Goal: Information Seeking & Learning: Learn about a topic

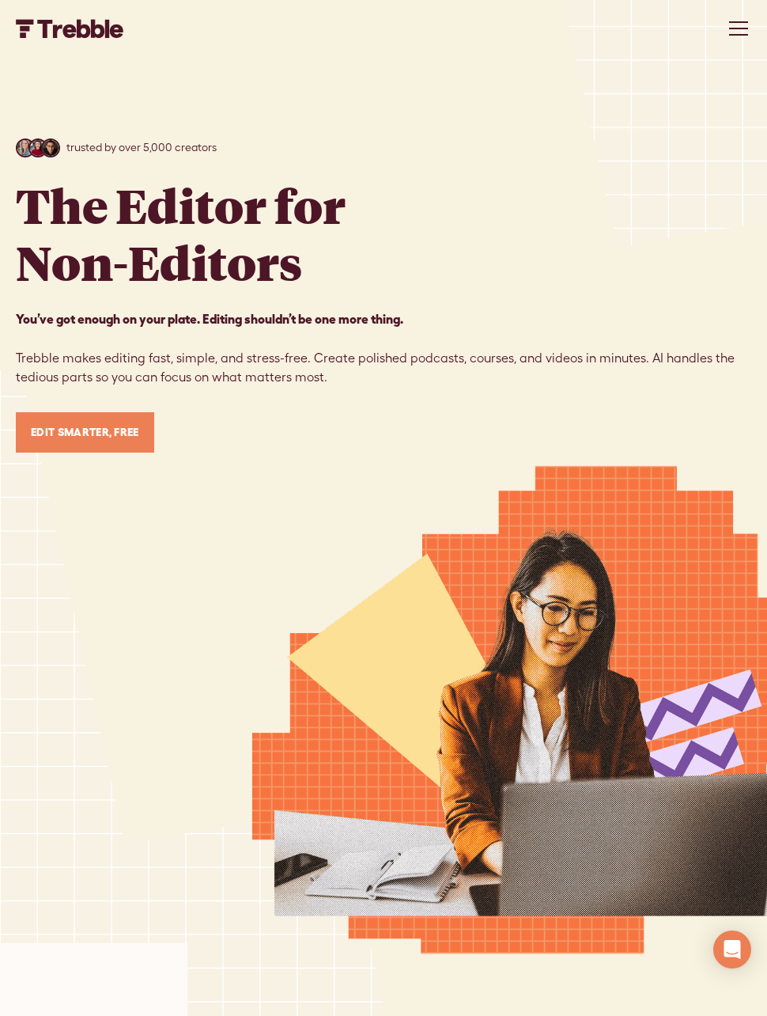
click at [739, 25] on div "menu" at bounding box center [739, 28] width 38 height 38
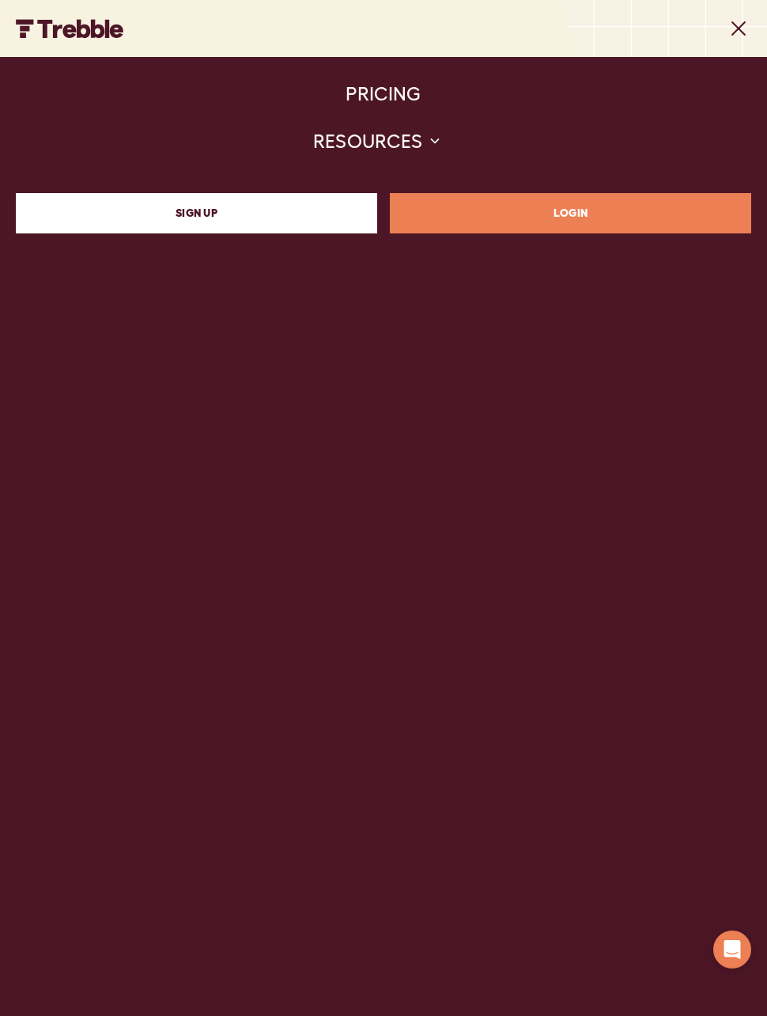
click at [418, 93] on link "PRICING" at bounding box center [383, 93] width 75 height 47
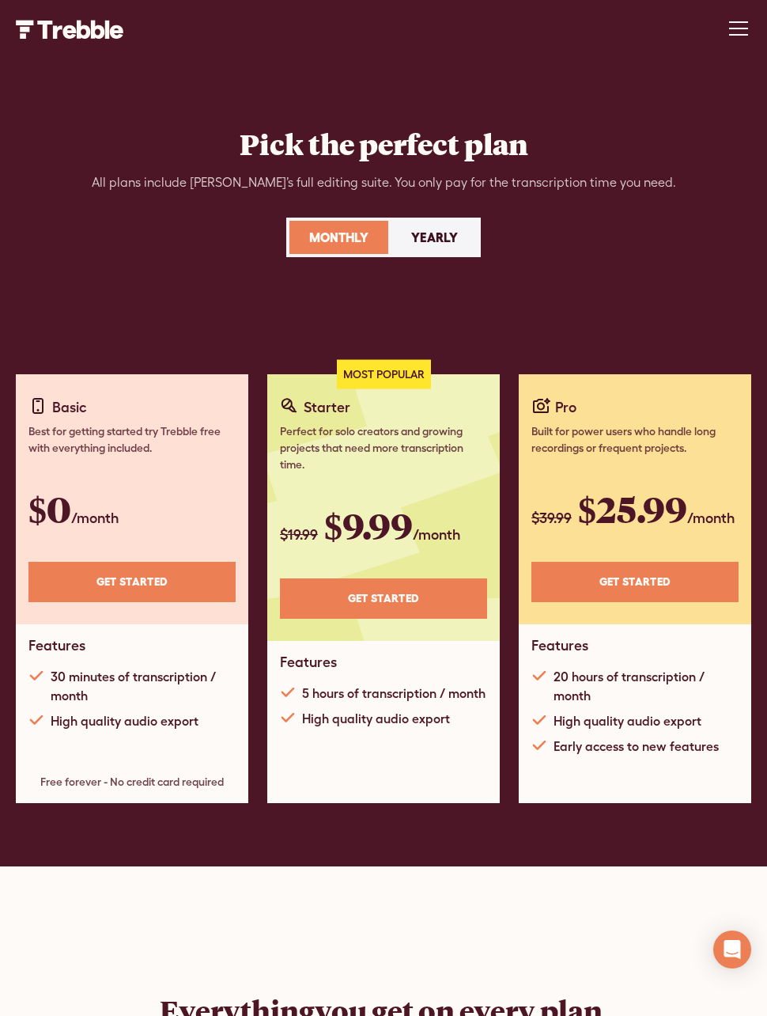
click at [432, 224] on link "Yearly" at bounding box center [435, 237] width 86 height 33
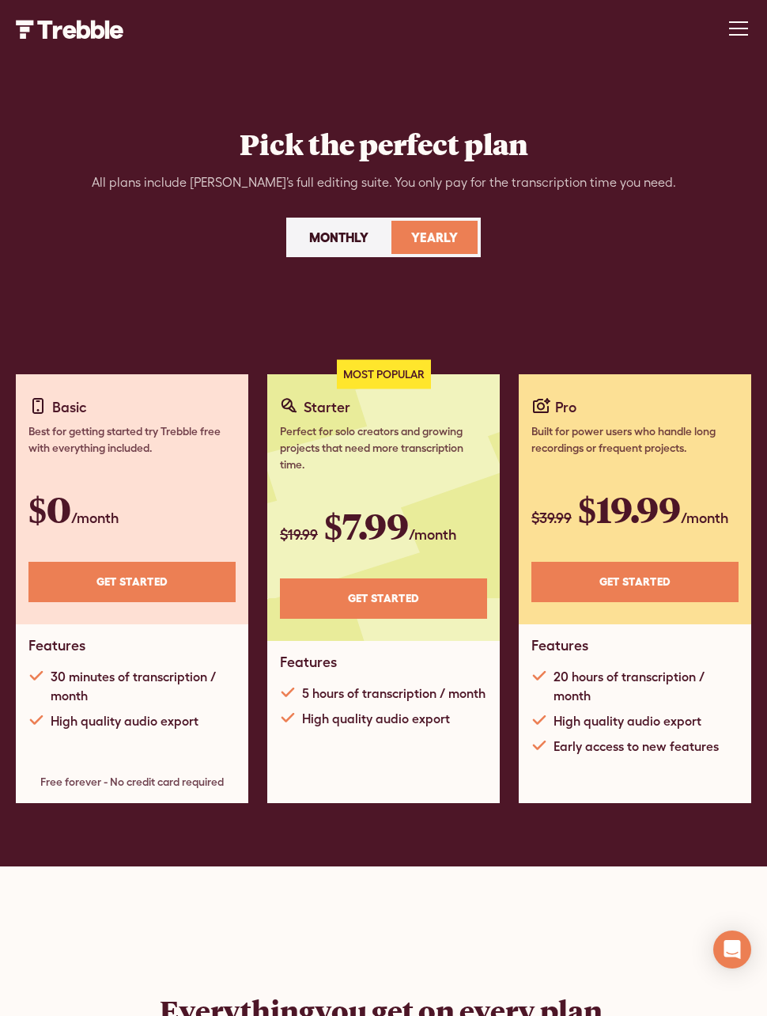
click at [347, 230] on div "Monthly" at bounding box center [338, 237] width 59 height 19
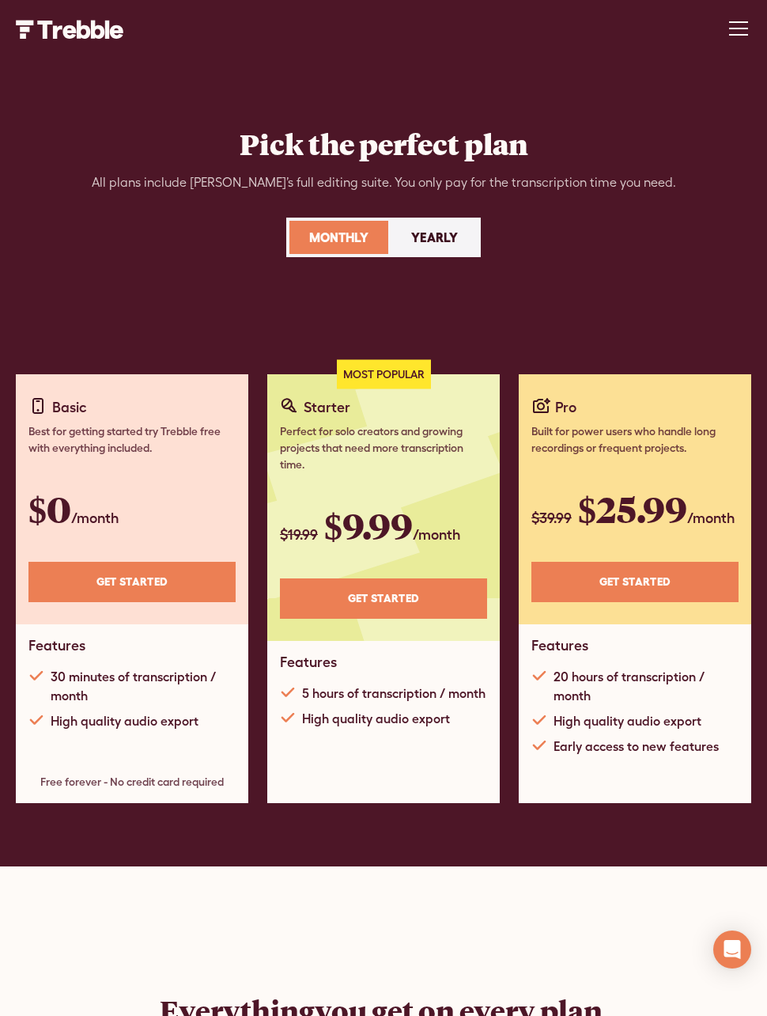
click at [434, 231] on div "Yearly" at bounding box center [434, 237] width 47 height 19
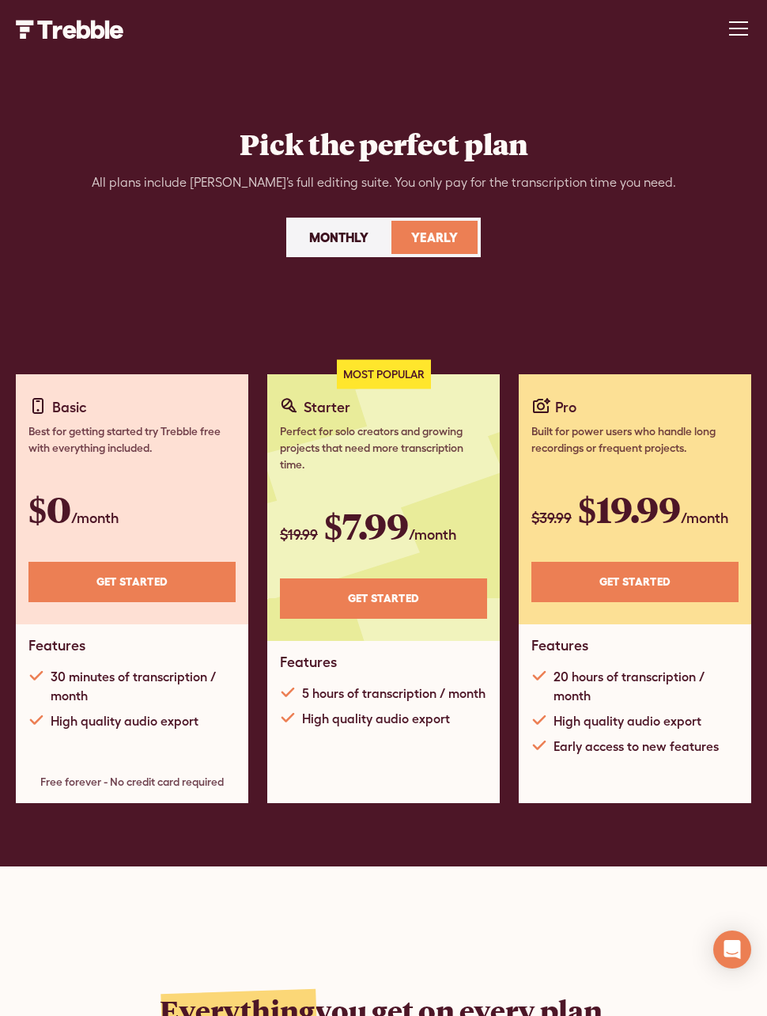
click at [738, 28] on div "menu" at bounding box center [738, 29] width 19 height 2
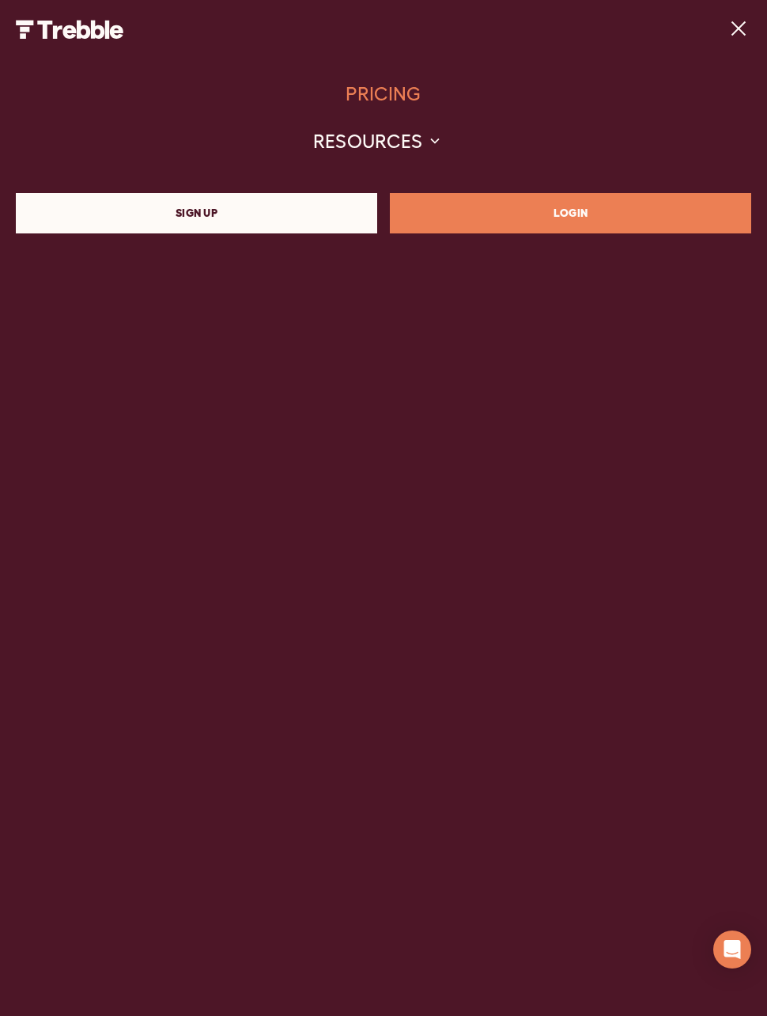
click at [61, 24] on img "home" at bounding box center [70, 29] width 108 height 19
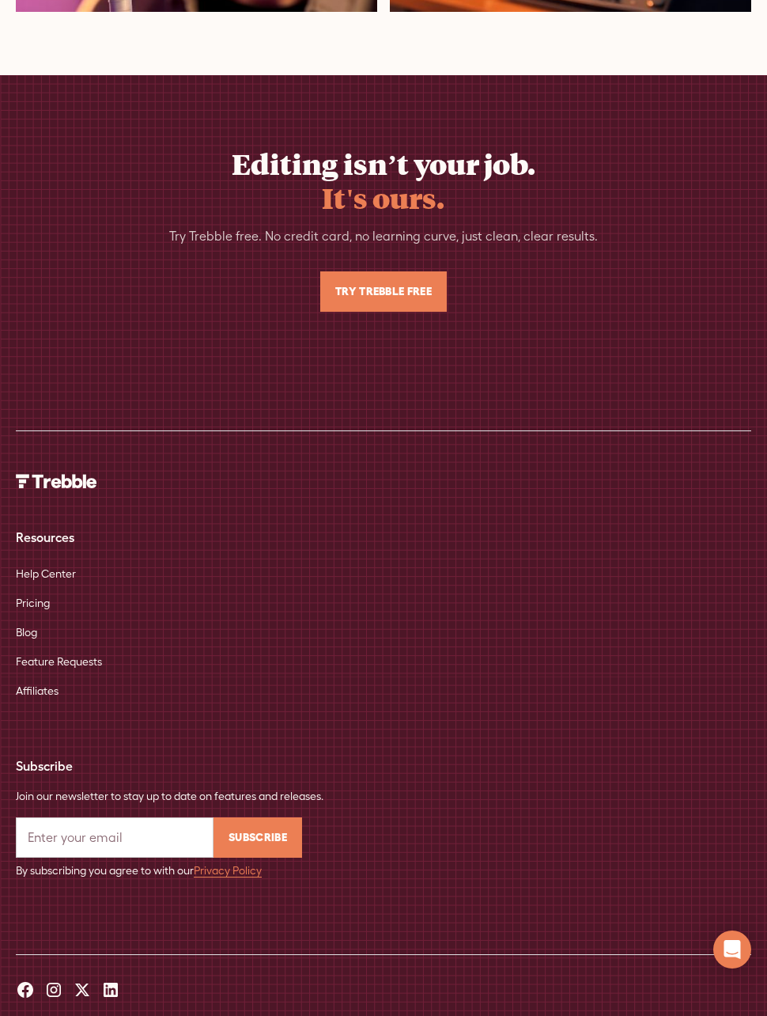
scroll to position [12480, 0]
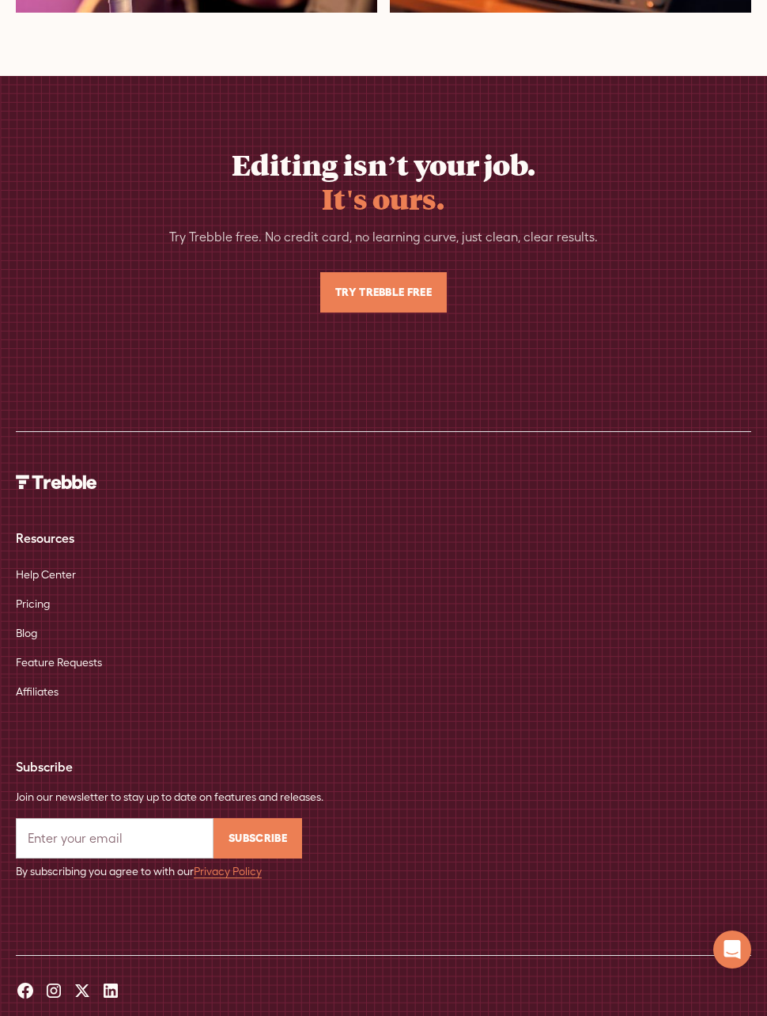
click at [29, 988] on icon at bounding box center [25, 991] width 16 height 16
click at [31, 987] on icon at bounding box center [25, 991] width 16 height 16
click at [32, 991] on icon at bounding box center [25, 991] width 16 height 16
click at [55, 989] on icon at bounding box center [53, 990] width 19 height 19
click at [73, 994] on icon at bounding box center [82, 990] width 19 height 19
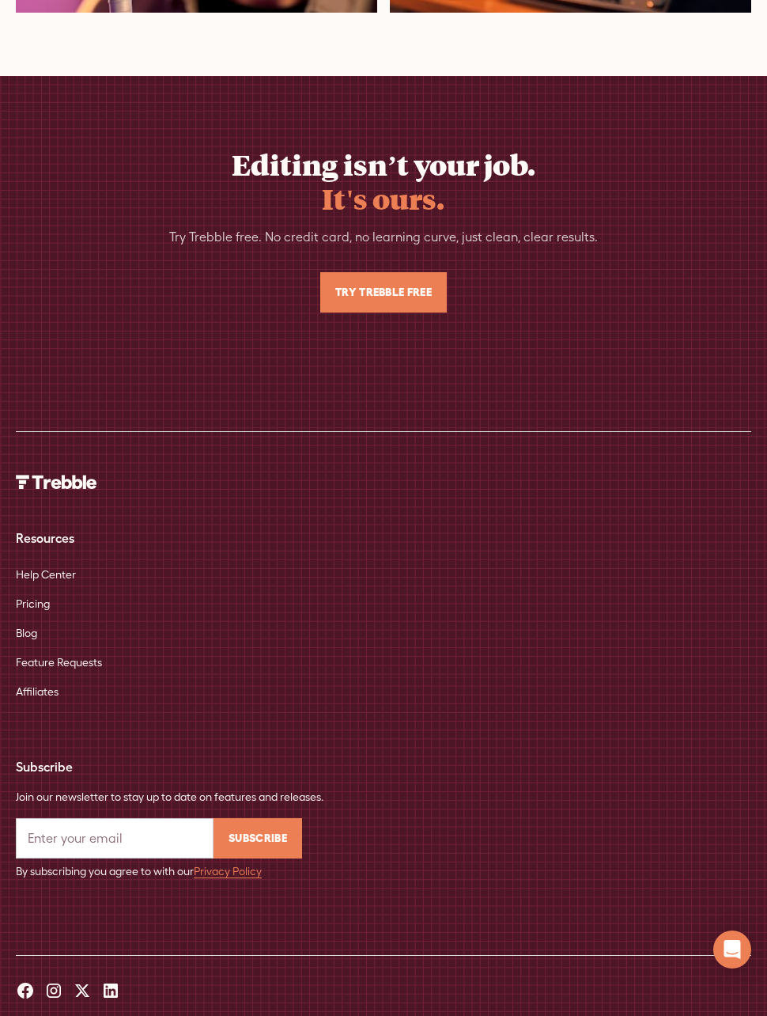
click at [102, 996] on icon at bounding box center [110, 990] width 19 height 19
click at [118, 994] on icon at bounding box center [110, 990] width 19 height 19
click at [32, 981] on icon at bounding box center [25, 990] width 19 height 19
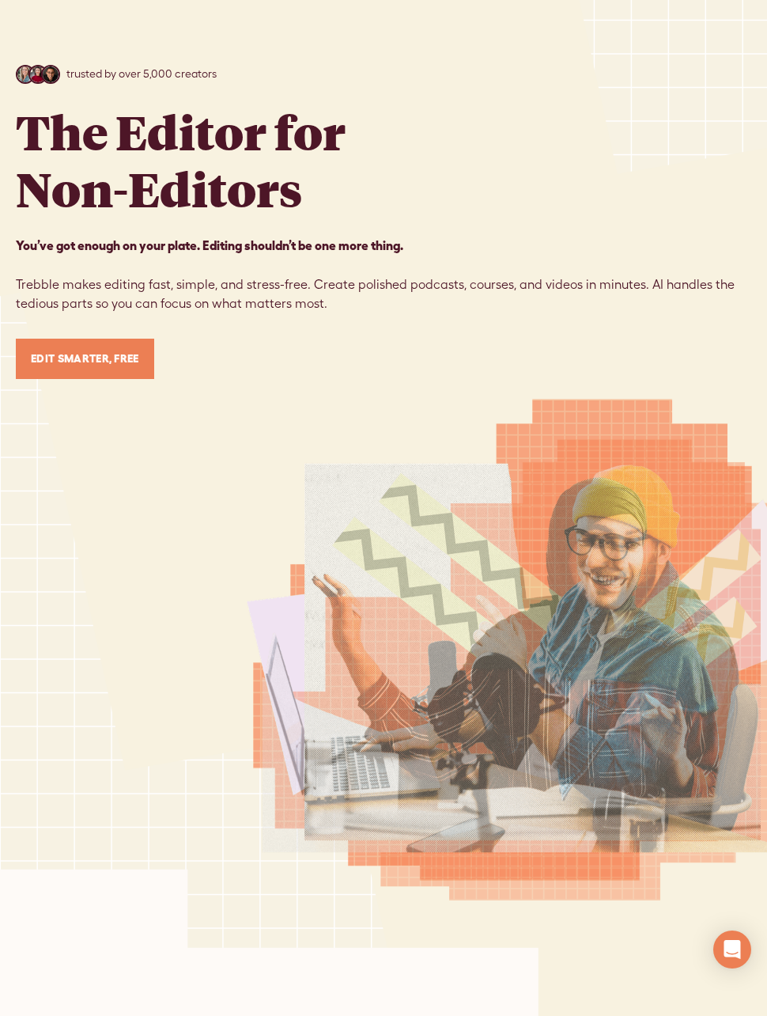
scroll to position [0, 0]
